Goal: Submit feedback/report problem: Submit feedback/report problem

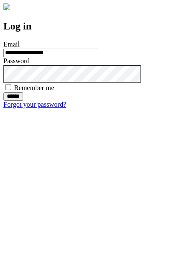
type input "**********"
click at [23, 101] on input "******" at bounding box center [13, 96] width 20 height 9
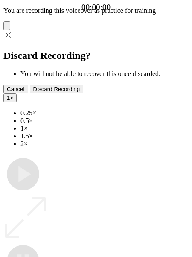
type input "**********"
